Goal: Check status

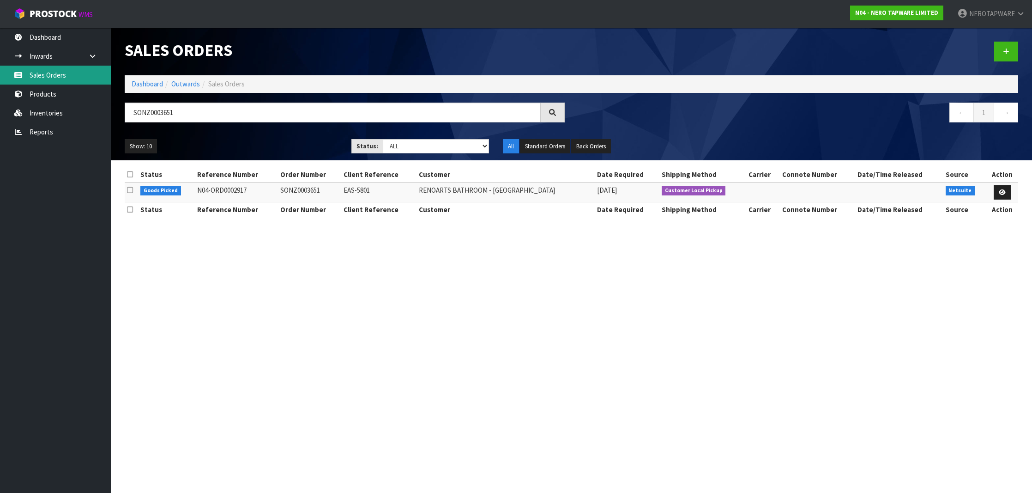
type input "SONZ0003651"
click at [50, 78] on link "Sales Orders" at bounding box center [55, 75] width 111 height 19
click at [51, 78] on link "Sales Orders" at bounding box center [55, 75] width 111 height 19
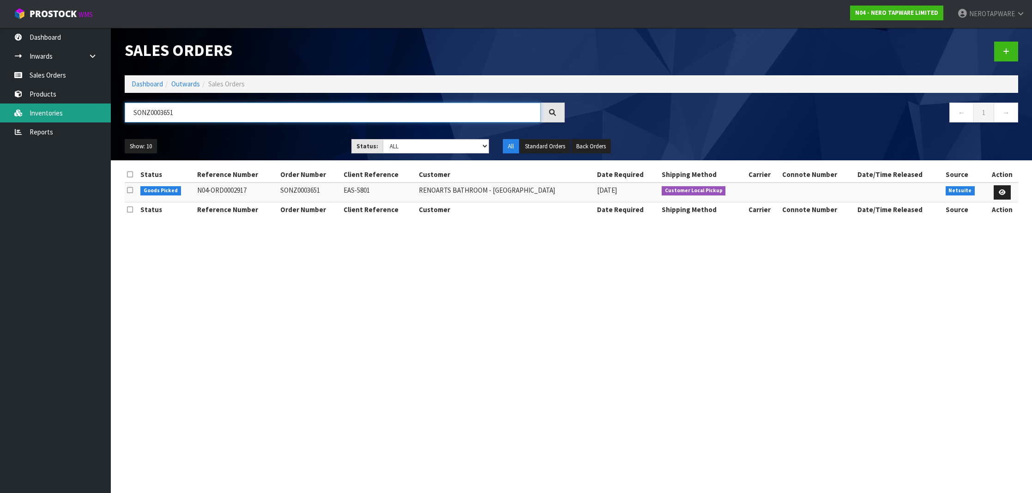
drag, startPoint x: 196, startPoint y: 115, endPoint x: 93, endPoint y: 109, distance: 103.2
click at [93, 109] on body "Toggle navigation ProStock WMS N04 - NERO TAPWARE LIMITED NEROTAPWARE Logout Da…" at bounding box center [516, 246] width 1032 height 493
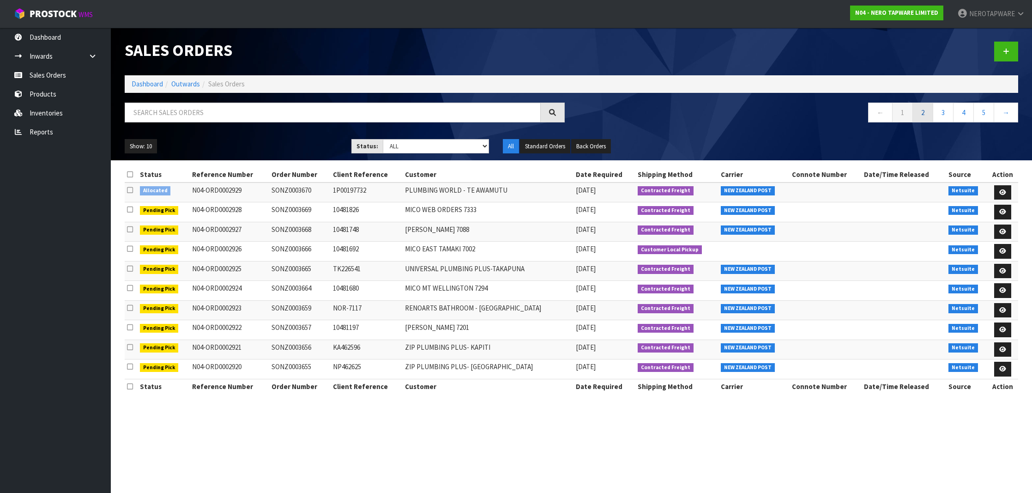
click at [927, 116] on link "2" at bounding box center [923, 113] width 21 height 20
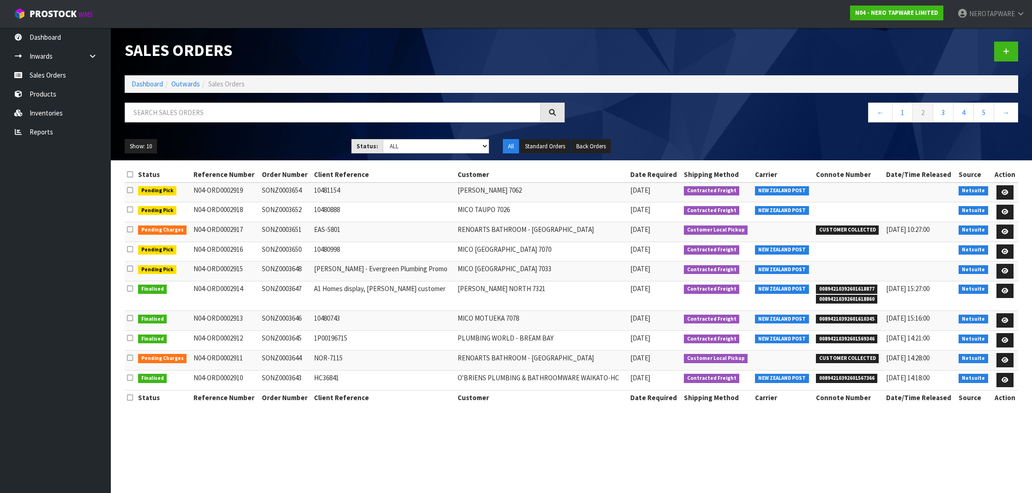
scroll to position [0, 0]
click at [1006, 249] on icon at bounding box center [1005, 252] width 7 height 6
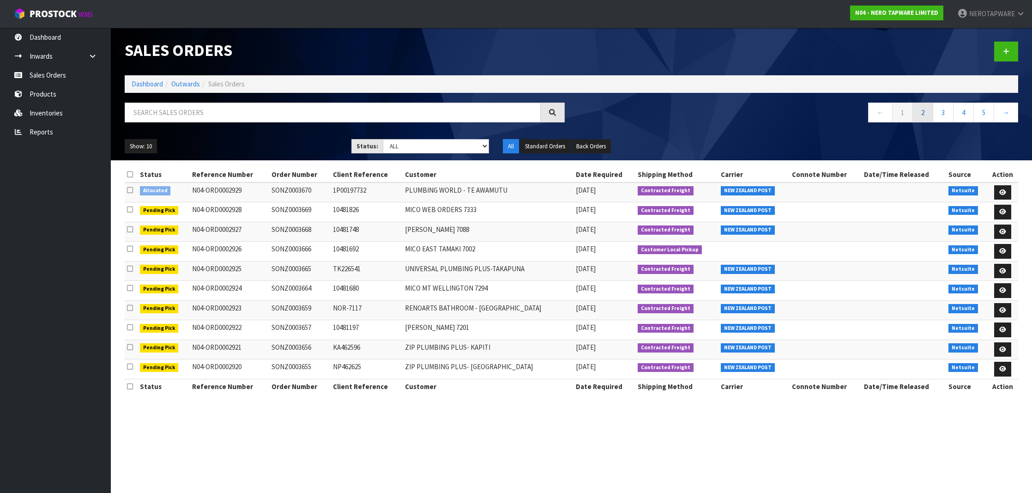
click at [922, 119] on link "2" at bounding box center [923, 113] width 21 height 20
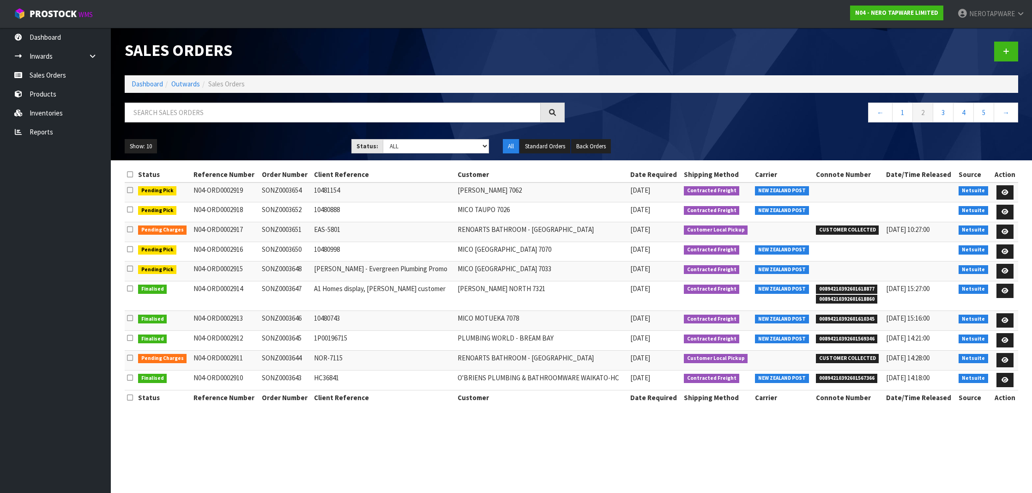
click at [279, 247] on td "SONZ0003650" at bounding box center [286, 252] width 52 height 20
copy td "SONZ0003650"
click at [290, 246] on td "SONZ0003650" at bounding box center [286, 252] width 52 height 20
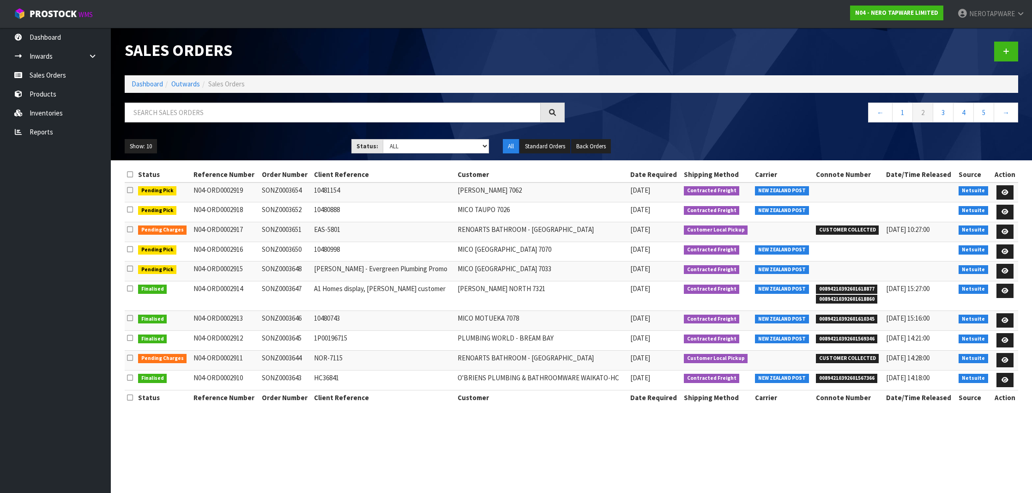
copy td "SONZ0003650"
